Goal: Information Seeking & Learning: Learn about a topic

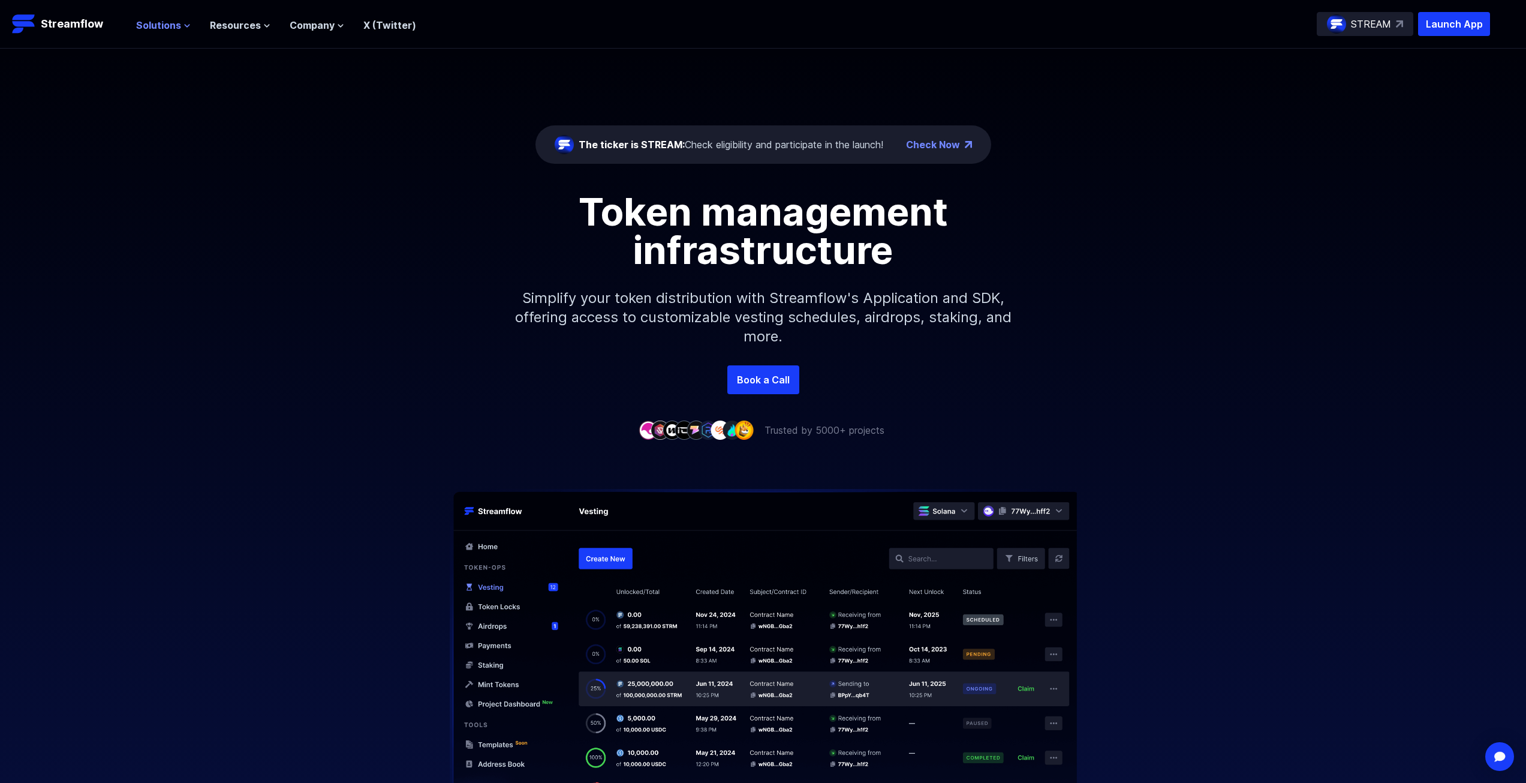
click at [166, 16] on nav "Solutions Overview Streamflow features an all-in-one token distribution platfor…" at bounding box center [276, 24] width 280 height 16
drag, startPoint x: 165, startPoint y: 23, endPoint x: 167, endPoint y: 13, distance: 10.5
click at [166, 18] on span "Solutions" at bounding box center [158, 25] width 45 height 14
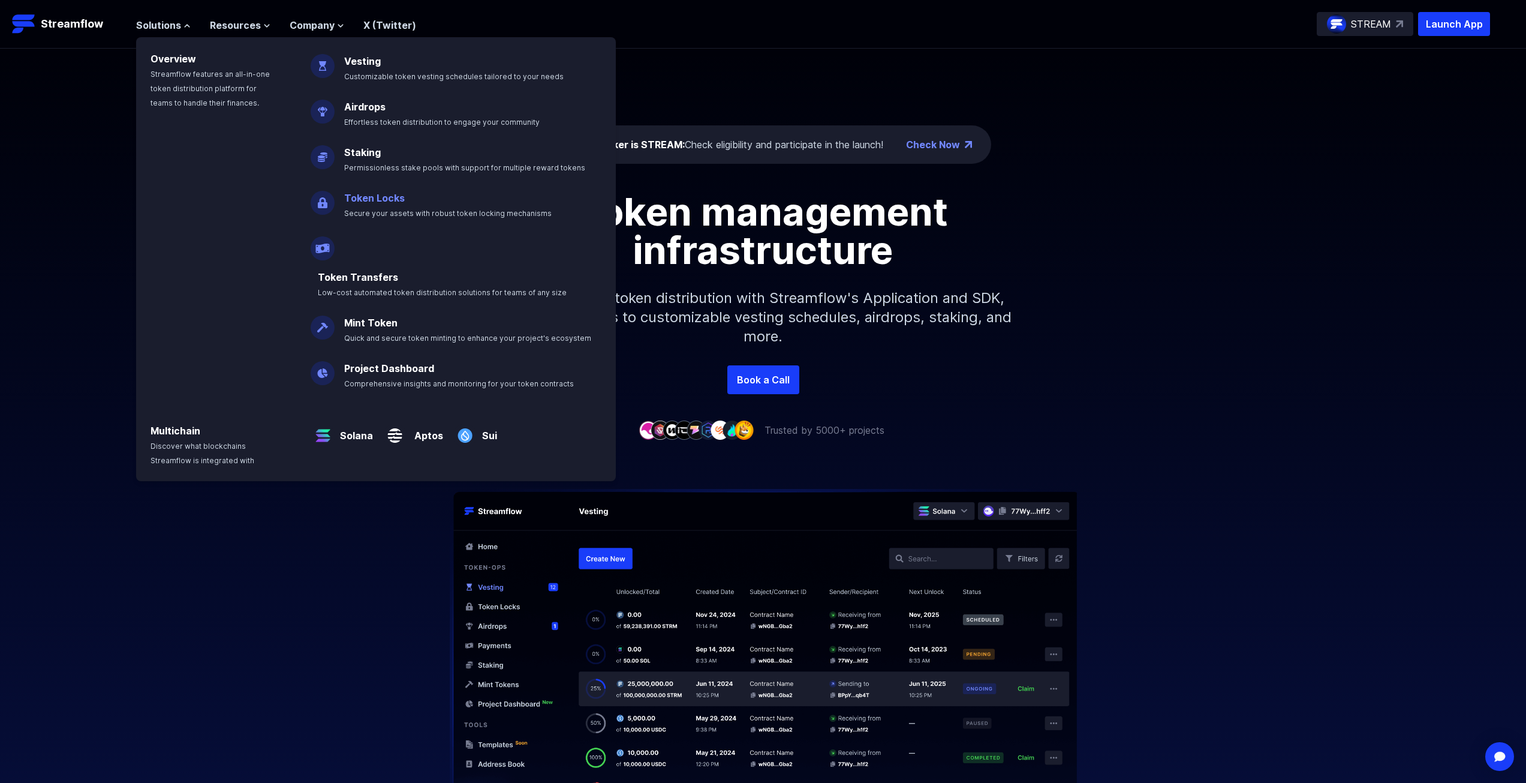
click at [383, 194] on link "Token Locks" at bounding box center [374, 198] width 61 height 12
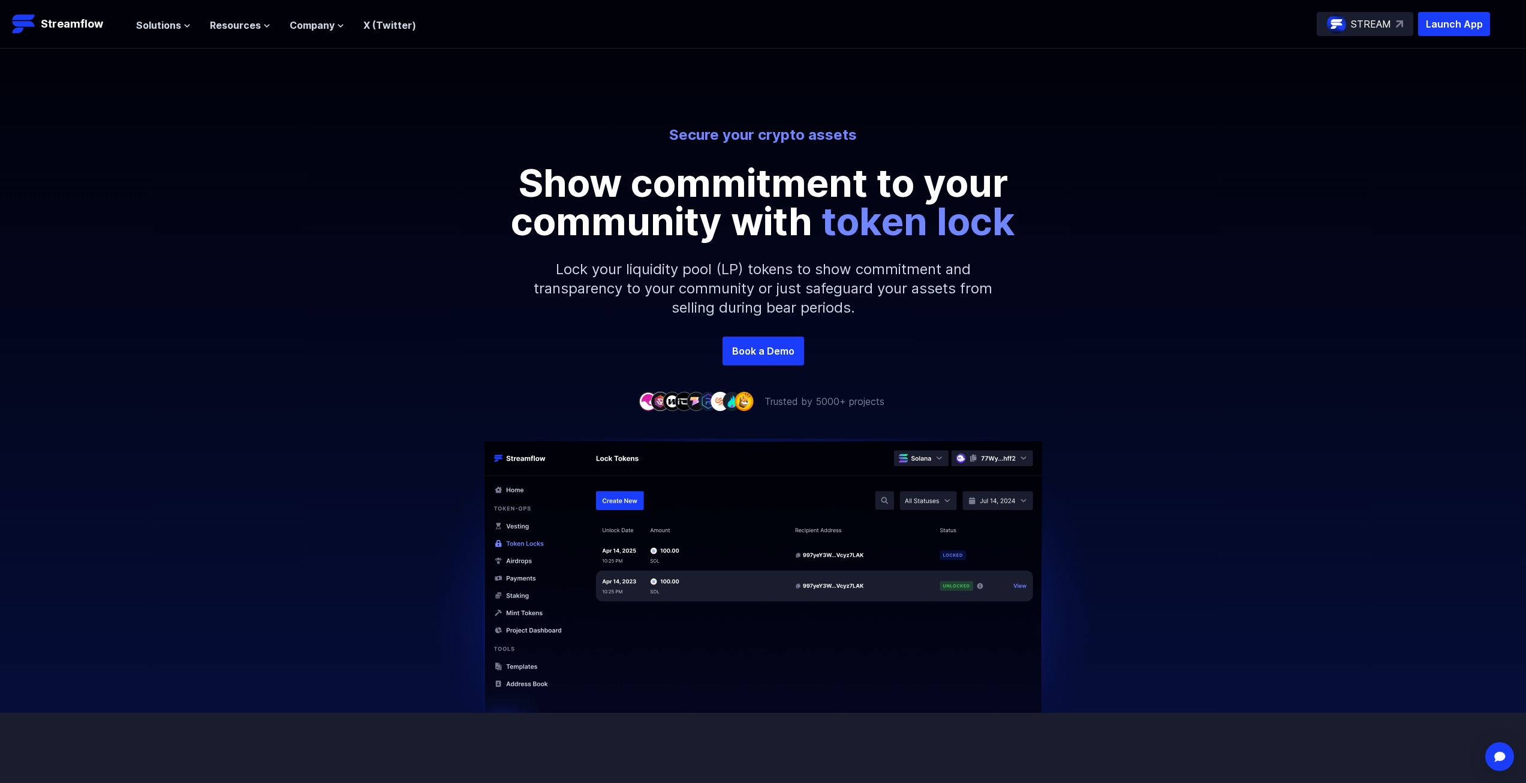
click at [1377, 26] on p "STREAM" at bounding box center [1371, 24] width 40 height 14
click at [176, 22] on span "Solutions" at bounding box center [158, 25] width 45 height 14
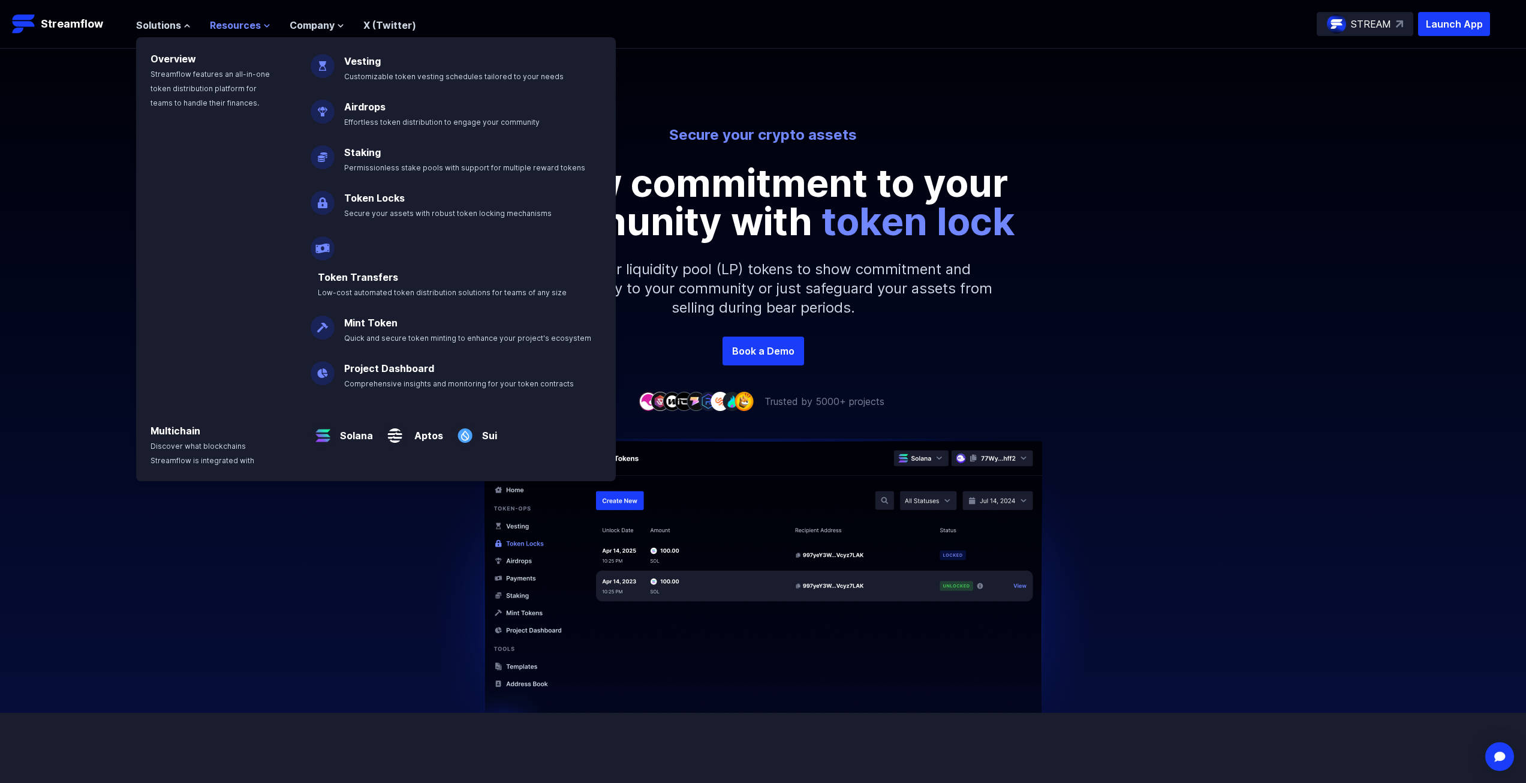
click at [233, 29] on span "Resources" at bounding box center [235, 25] width 51 height 14
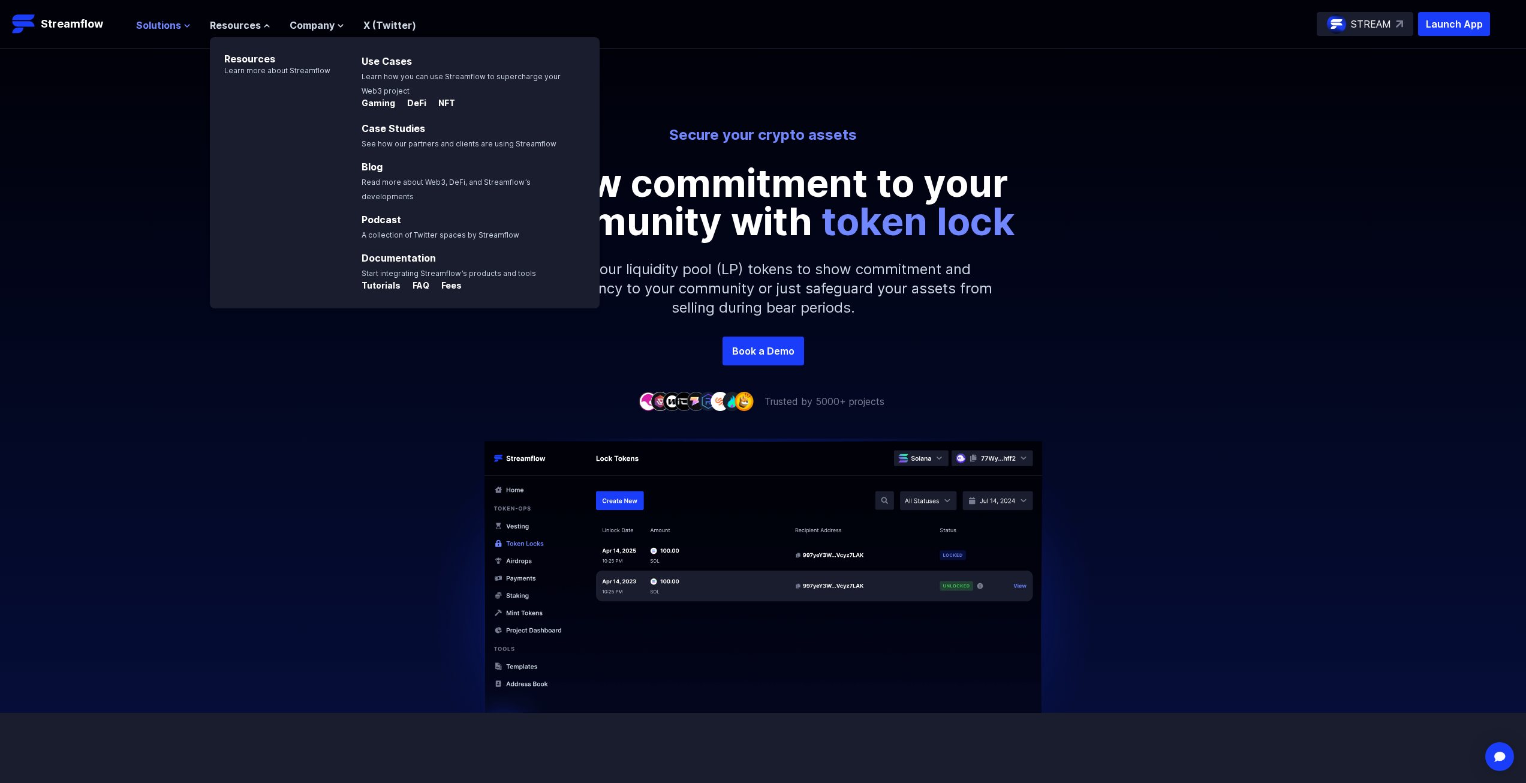
click at [171, 22] on span "Solutions" at bounding box center [158, 25] width 45 height 14
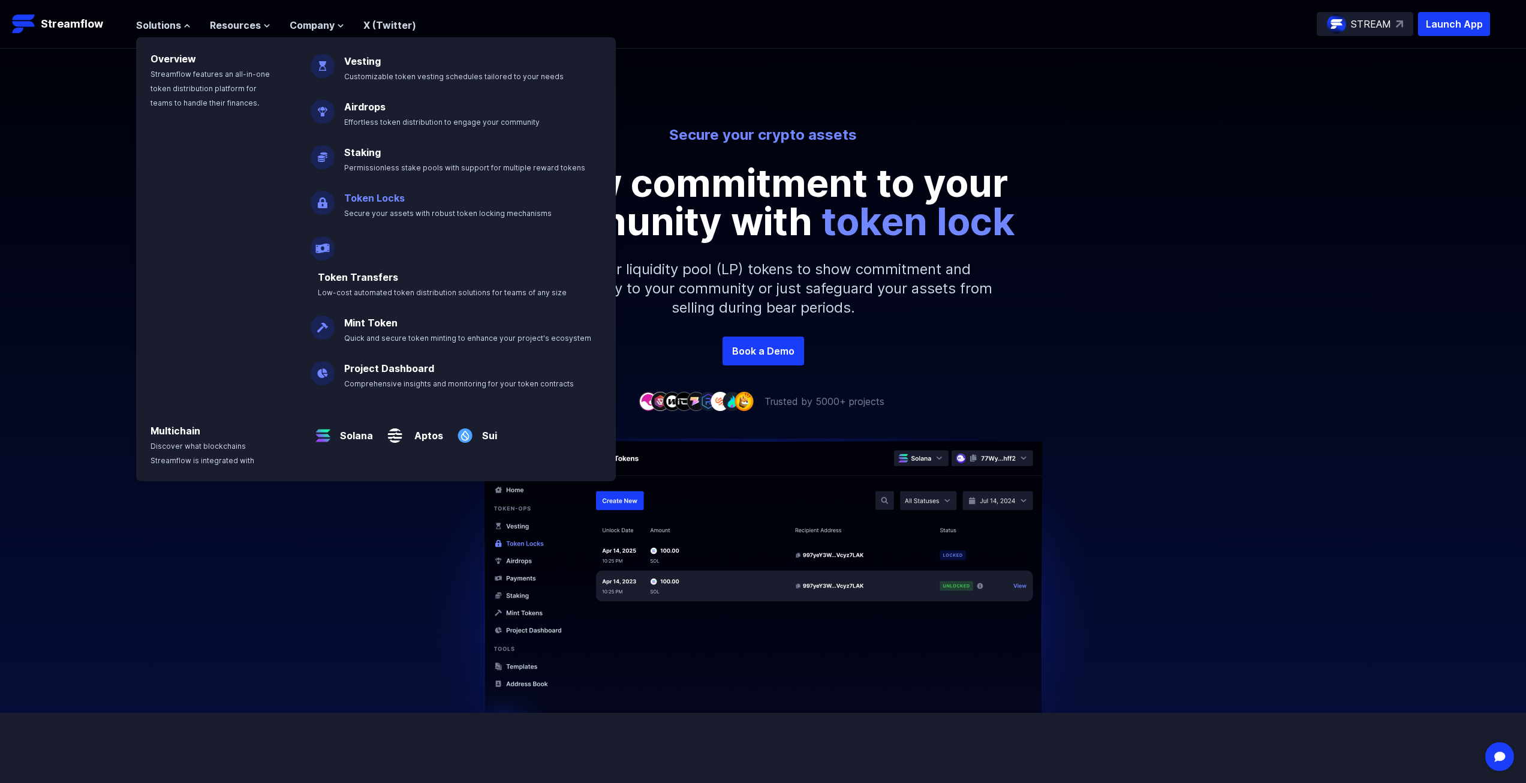
click at [382, 194] on link "Token Locks" at bounding box center [374, 198] width 61 height 12
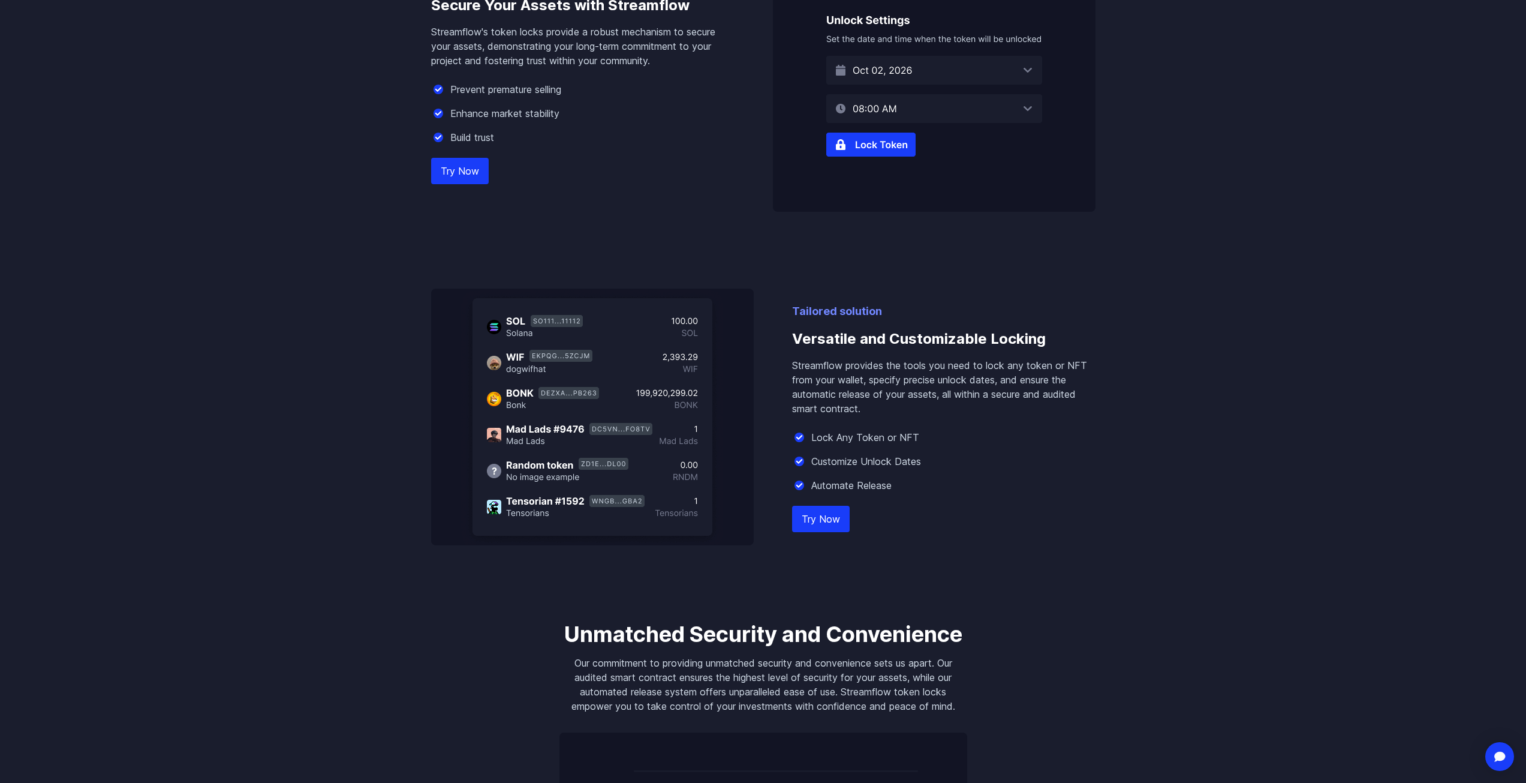
scroll to position [780, 0]
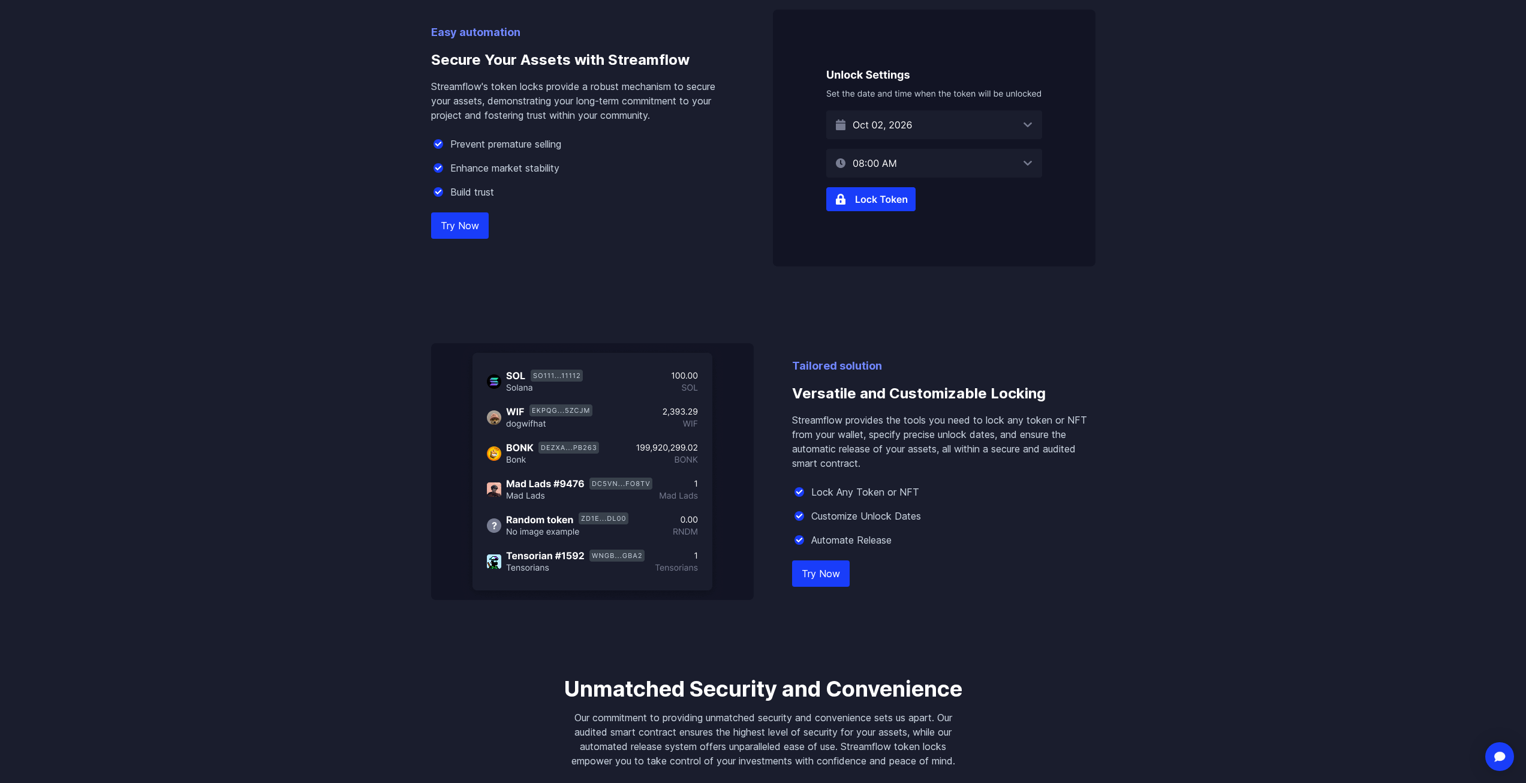
click at [452, 221] on link "Try Now" at bounding box center [460, 225] width 58 height 26
